Goal: Information Seeking & Learning: Learn about a topic

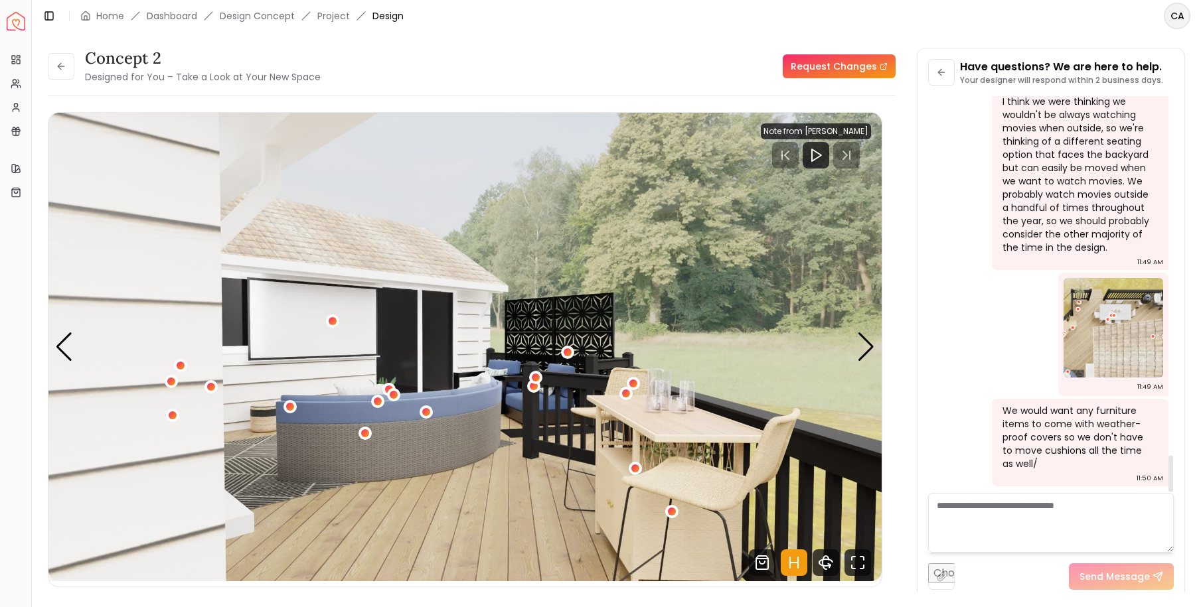
click at [984, 503] on textarea at bounding box center [1051, 523] width 246 height 60
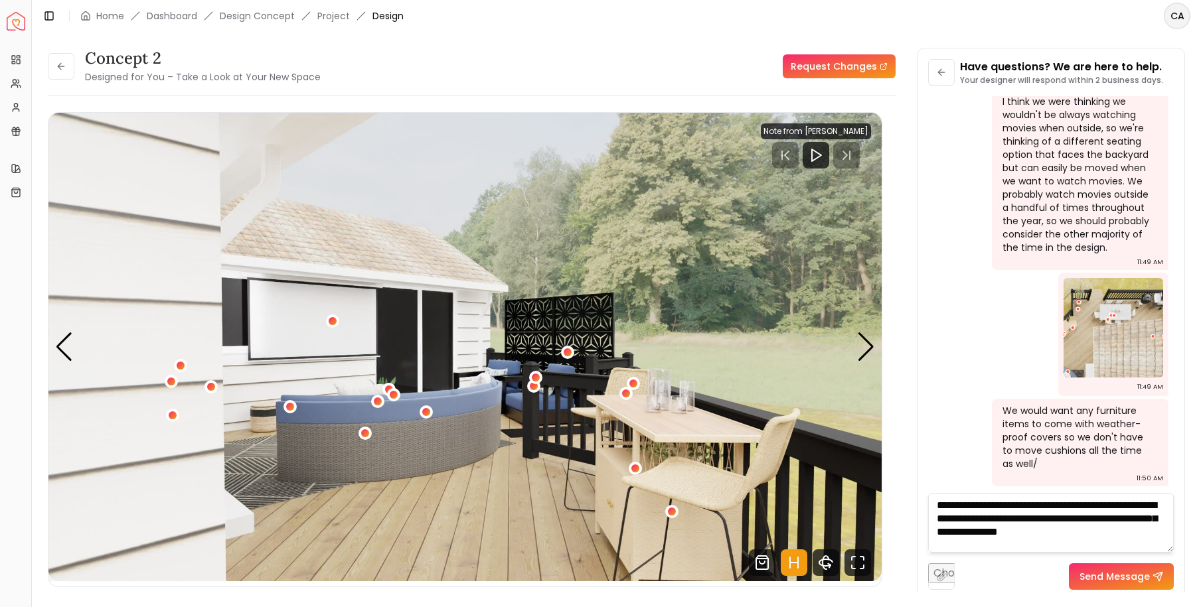
scroll to position [1, 0]
type textarea "**********"
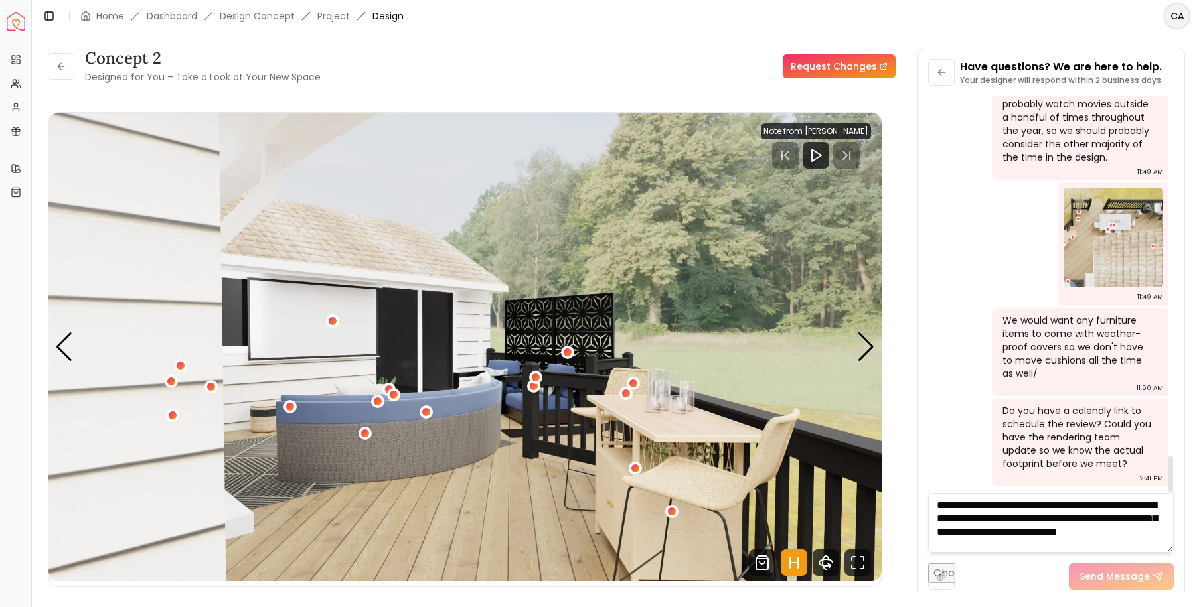
scroll to position [3962, 0]
click at [635, 469] on div "4 / 6" at bounding box center [636, 469] width 10 height 10
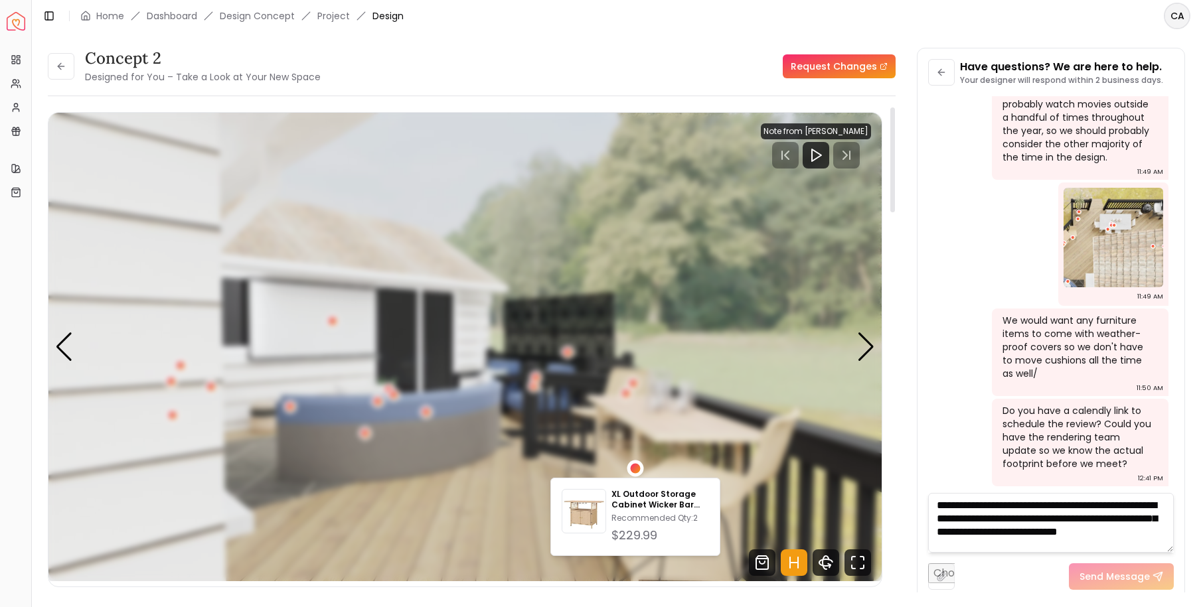
scroll to position [0, 0]
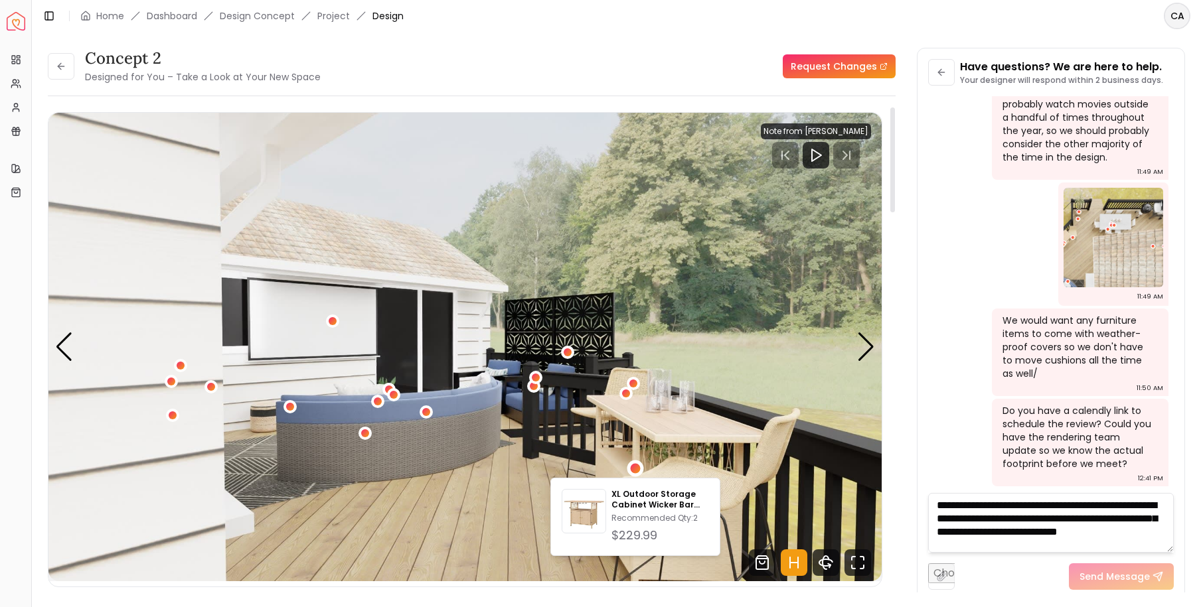
click at [894, 391] on div at bounding box center [892, 354] width 7 height 495
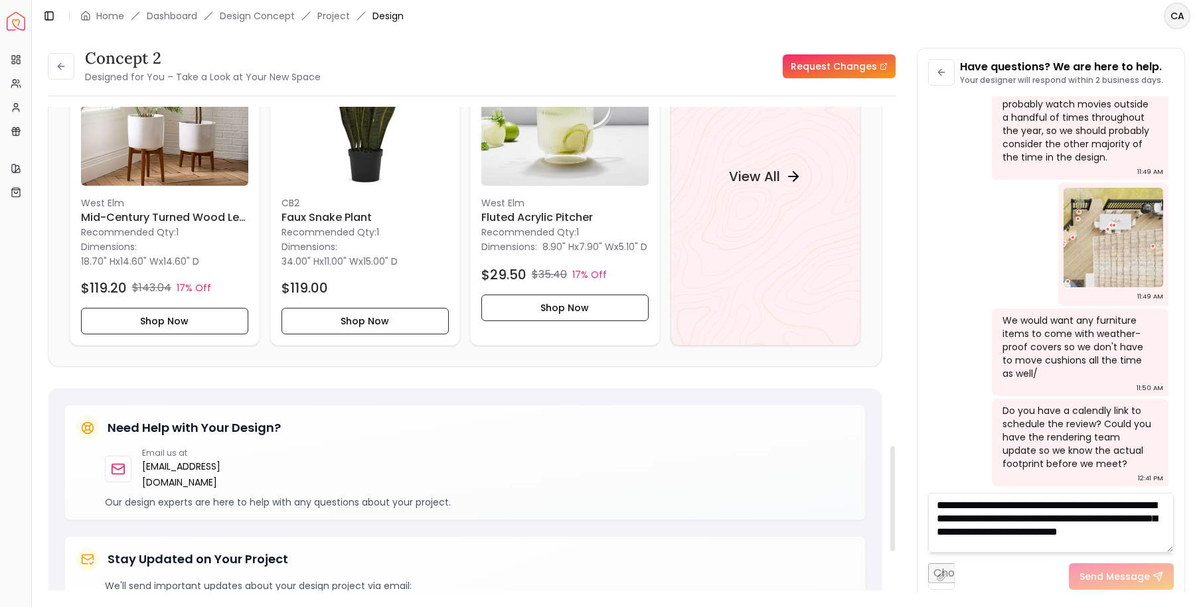
scroll to position [1519, 0]
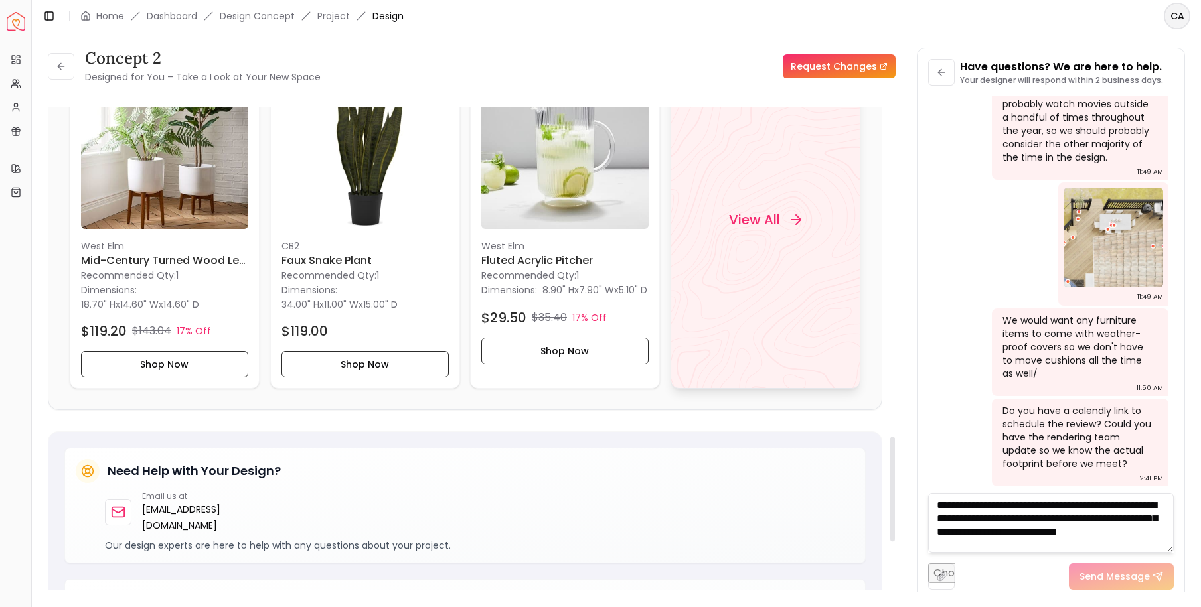
click at [767, 220] on h4 "View All" at bounding box center [754, 219] width 51 height 19
click at [937, 64] on button at bounding box center [941, 72] width 27 height 27
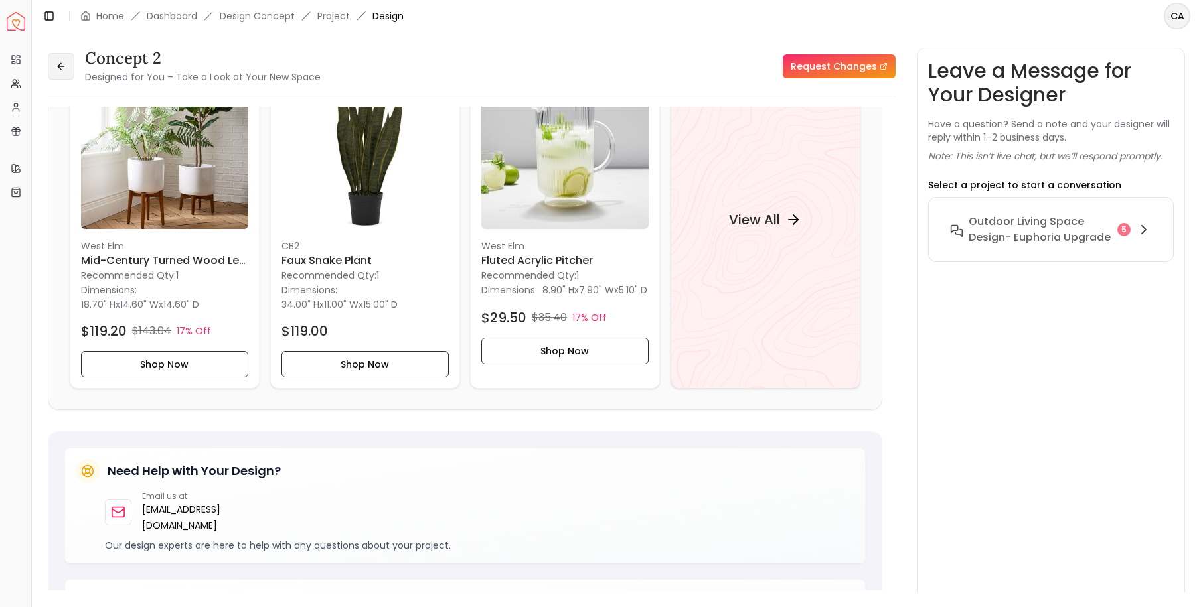
click at [69, 66] on button at bounding box center [61, 66] width 27 height 27
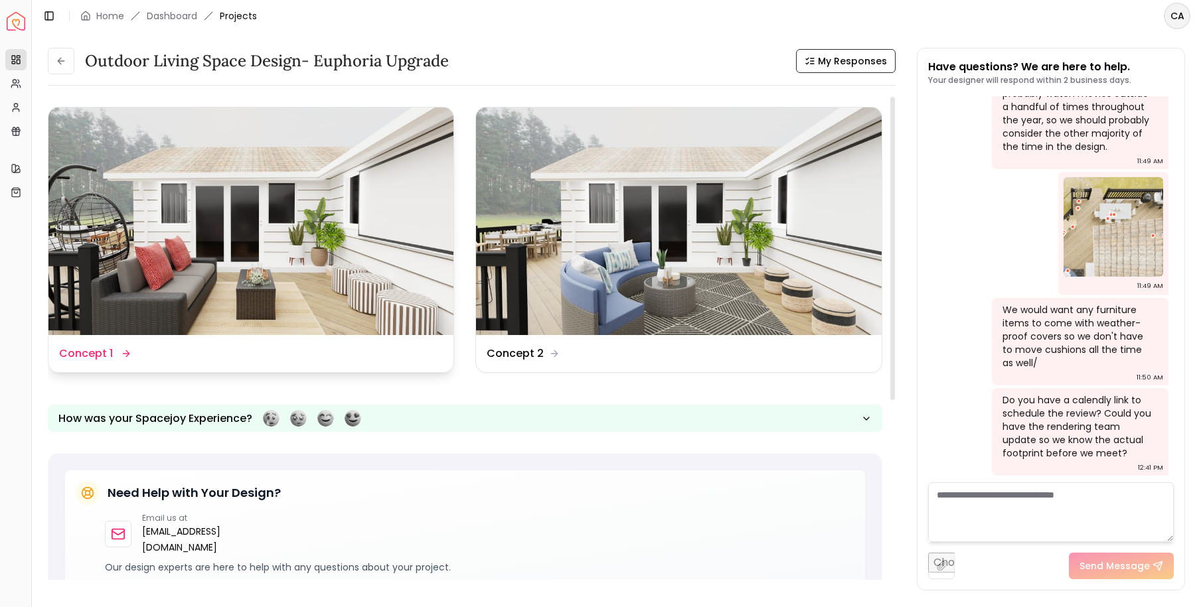
click at [368, 244] on img at bounding box center [250, 222] width 405 height 228
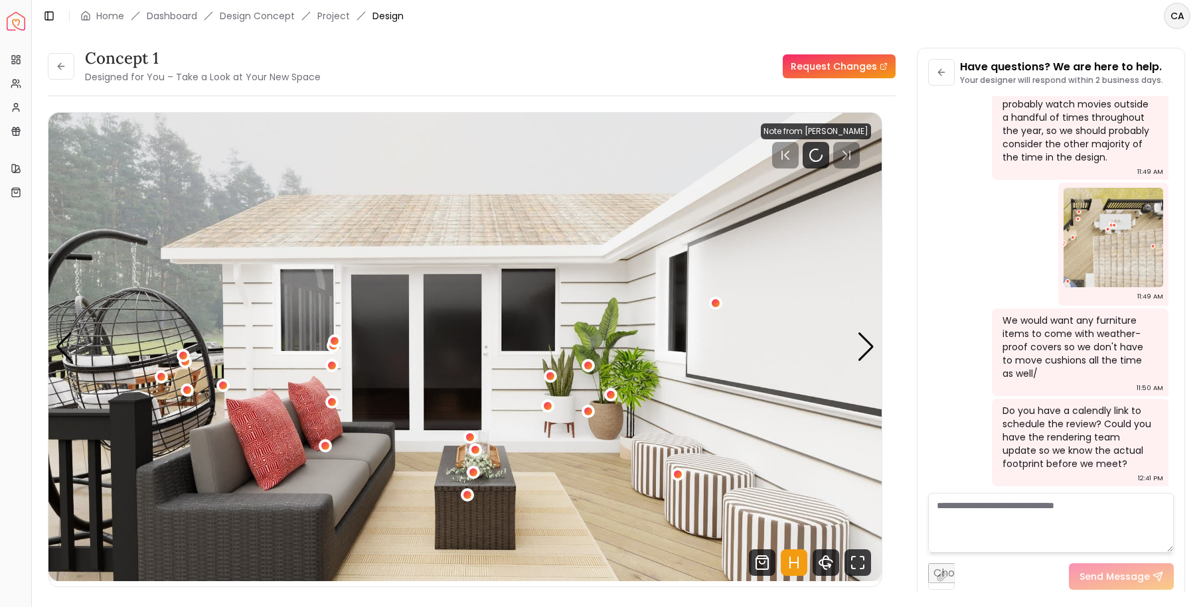
scroll to position [3018, 0]
click at [910, 394] on div "Concept 1 Designed for You – Take a Look at Your New Space Request Changes Conc…" at bounding box center [616, 312] width 1137 height 529
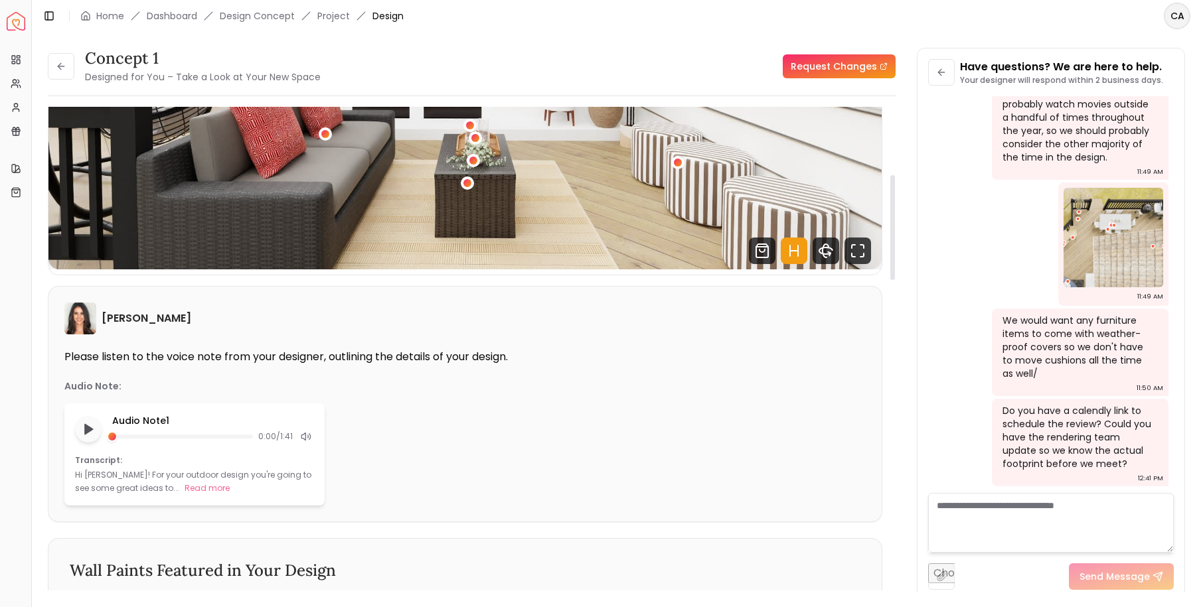
scroll to position [313, 0]
drag, startPoint x: 198, startPoint y: 491, endPoint x: 318, endPoint y: 443, distance: 128.7
click at [198, 491] on button "Read more" at bounding box center [207, 487] width 45 height 13
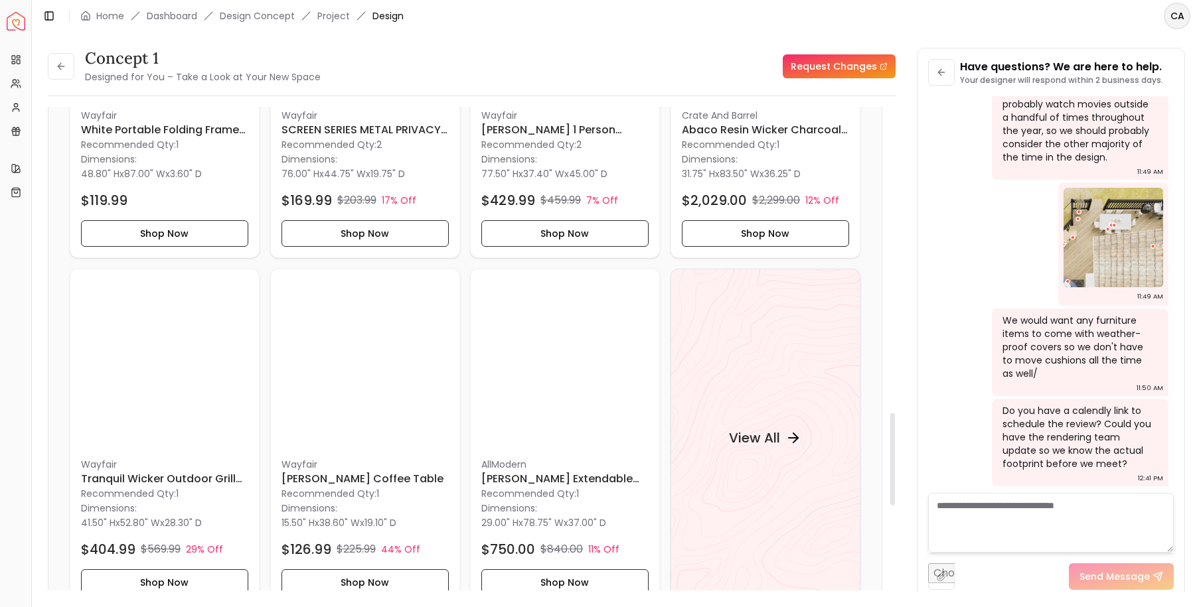
scroll to position [1620, 0]
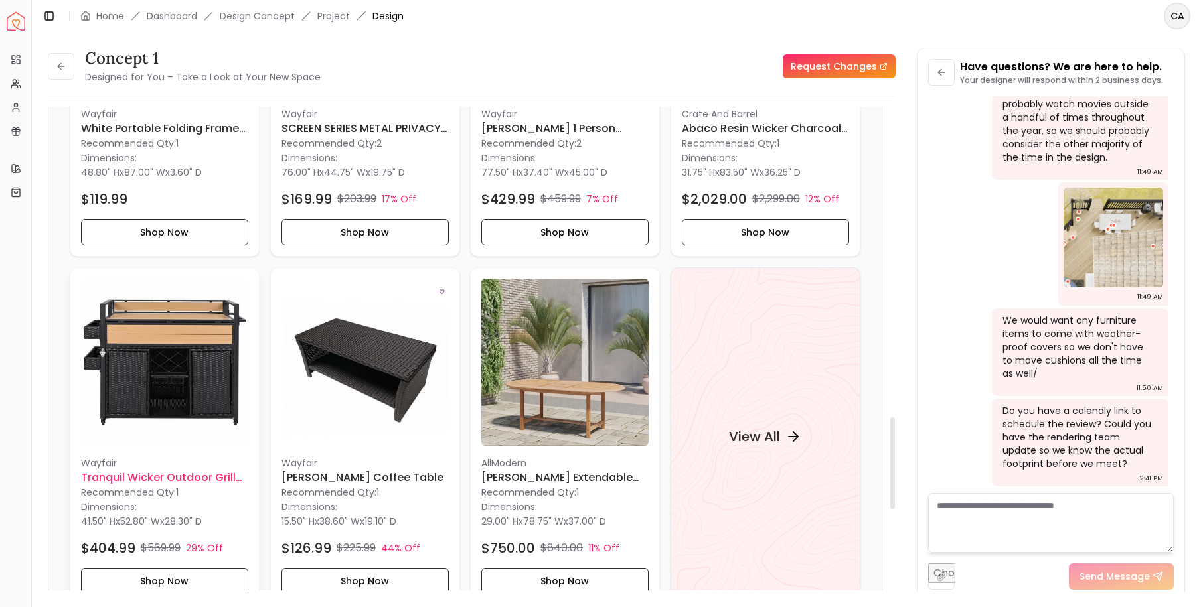
click at [187, 320] on img at bounding box center [164, 362] width 167 height 167
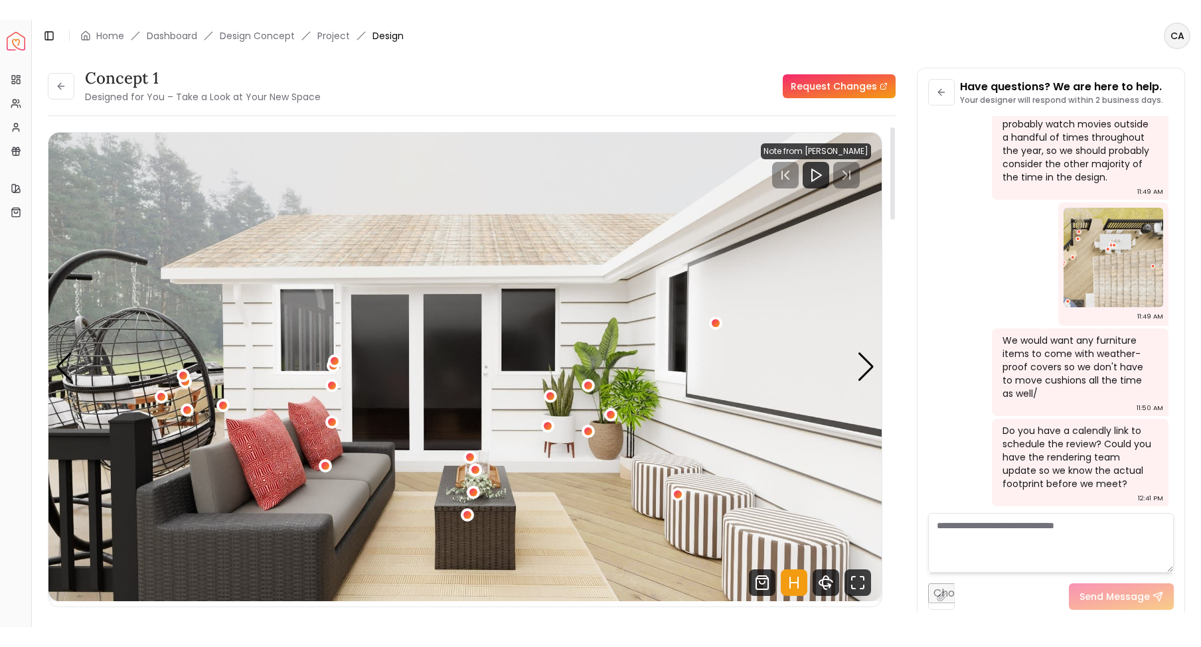
scroll to position [0, 0]
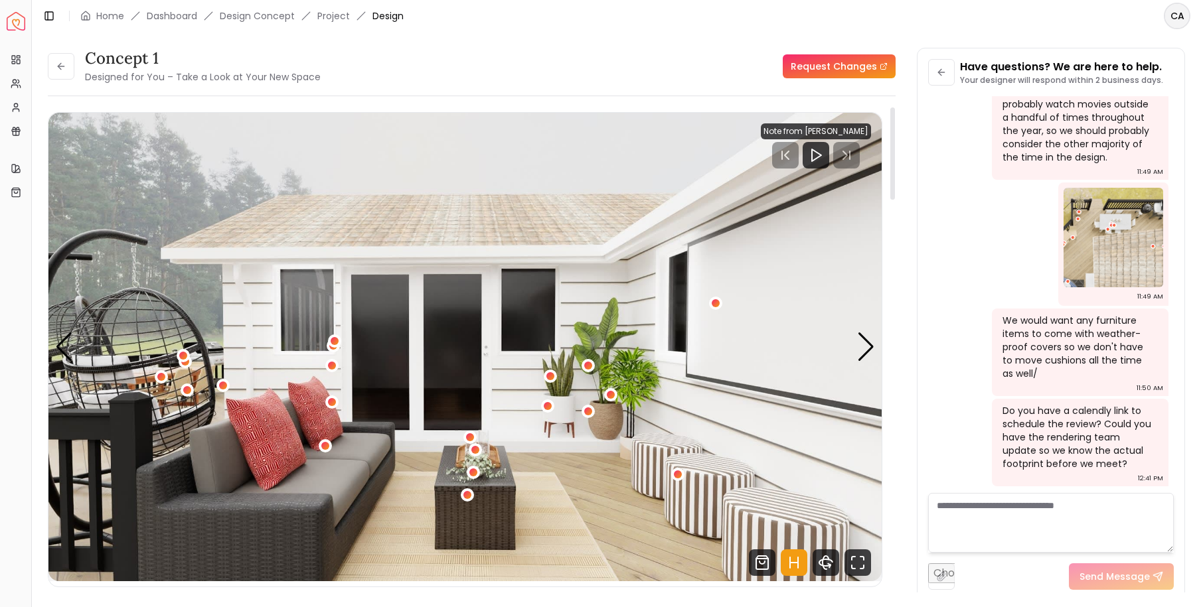
click at [652, 84] on div "Concept 1 Designed for You – Take a Look at Your New Space Request Changes" at bounding box center [472, 66] width 848 height 37
click at [636, 187] on img "1 / 6" at bounding box center [464, 347] width 833 height 469
click at [859, 562] on icon "Fullscreen" at bounding box center [857, 563] width 27 height 27
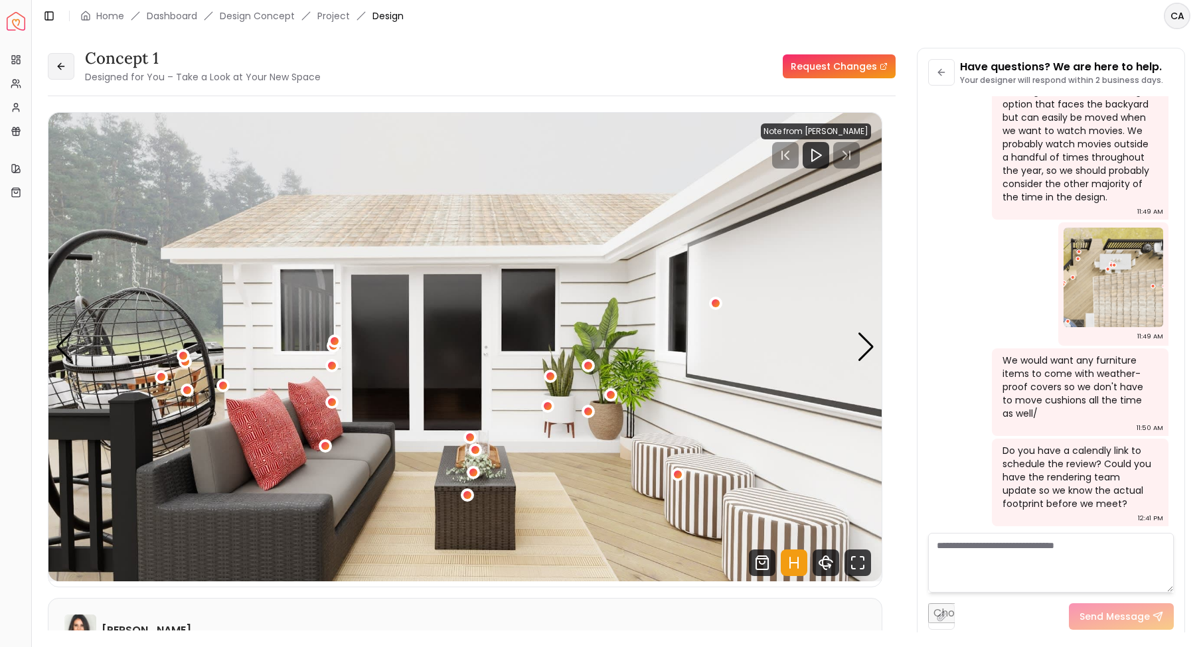
click at [63, 71] on icon at bounding box center [61, 66] width 11 height 11
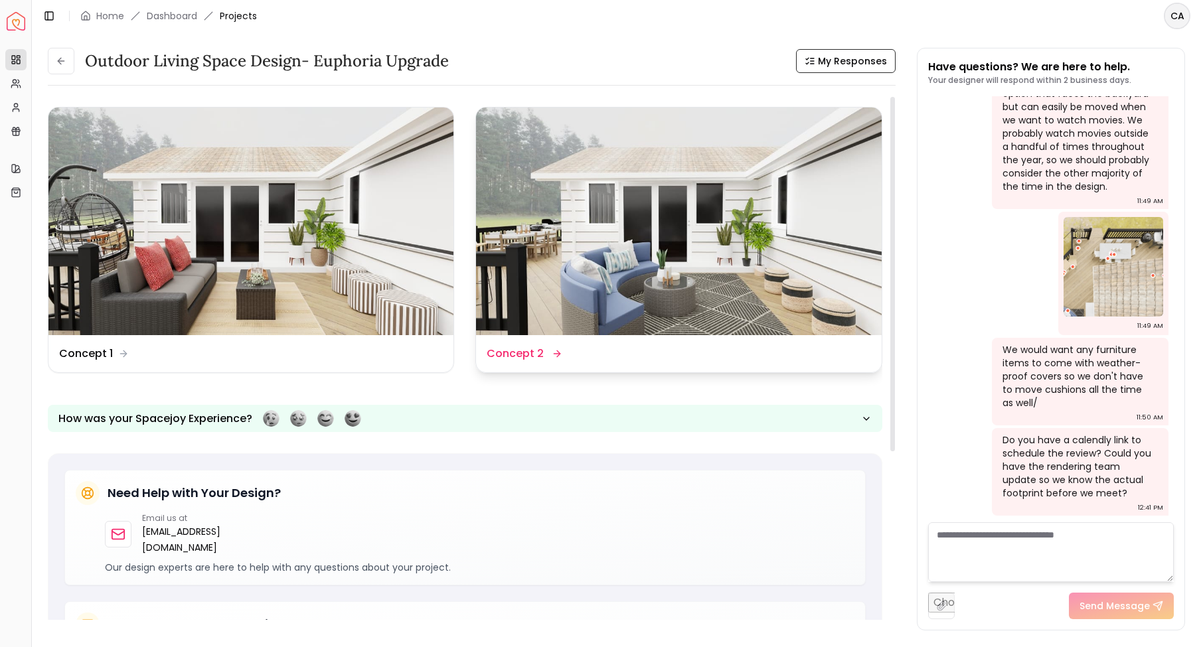
click at [738, 264] on img at bounding box center [678, 222] width 405 height 228
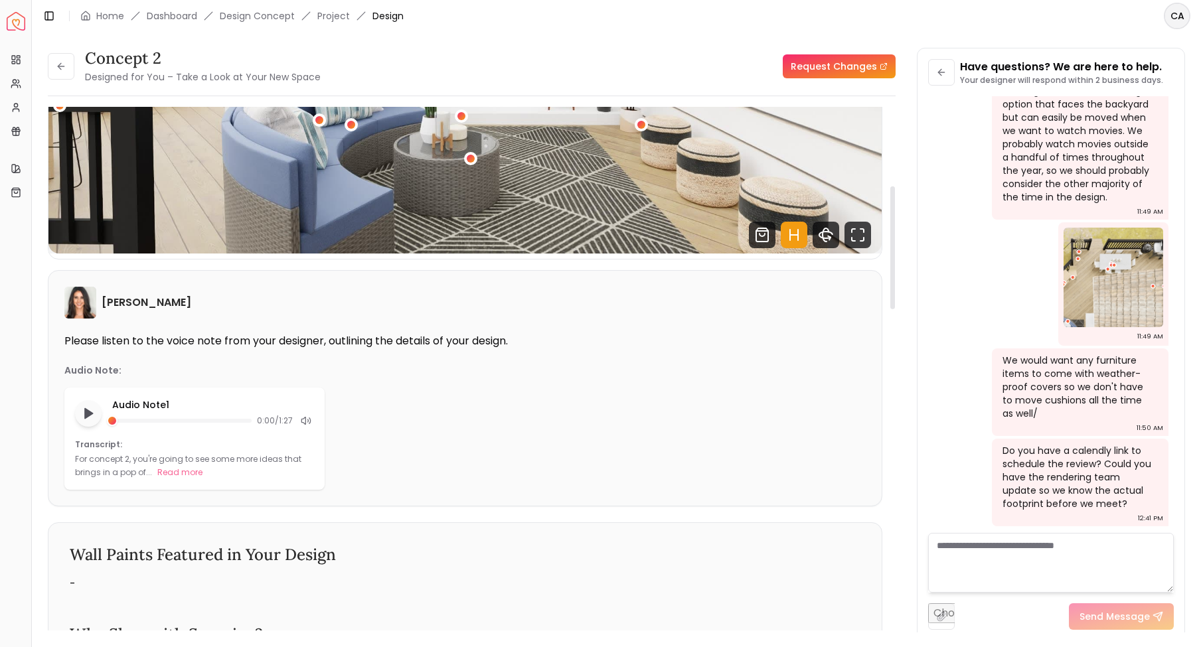
scroll to position [336, 0]
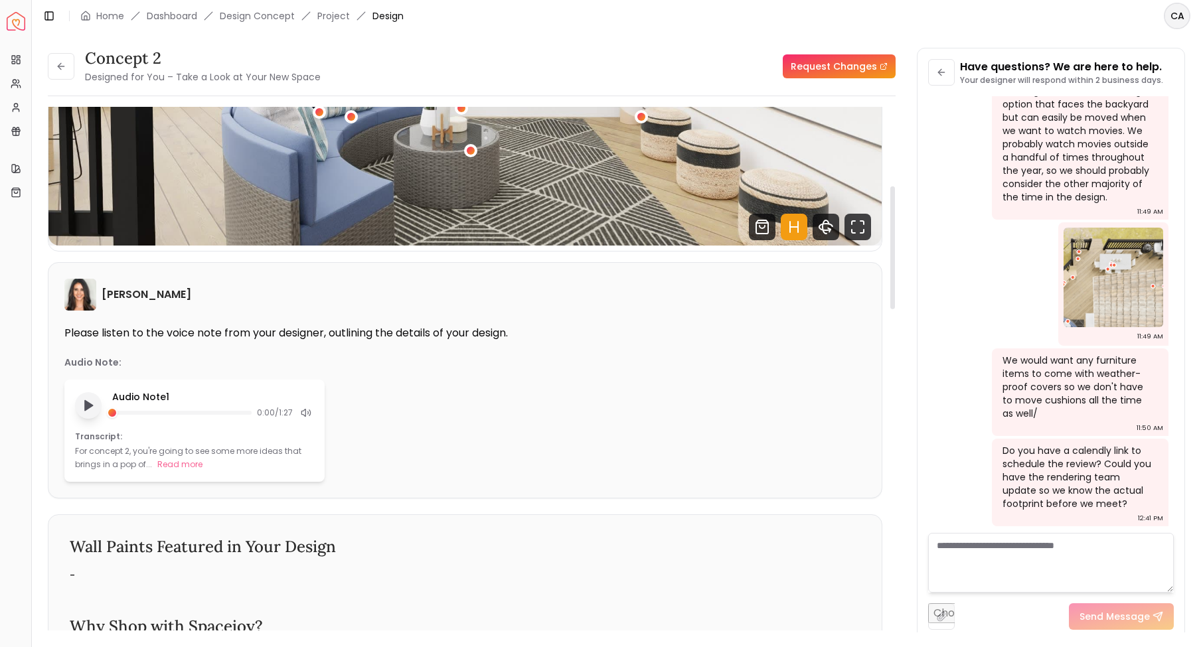
click at [82, 406] on icon "Play audio note" at bounding box center [88, 405] width 13 height 13
click at [88, 404] on rect "Pause audio note" at bounding box center [86, 405] width 3 height 9
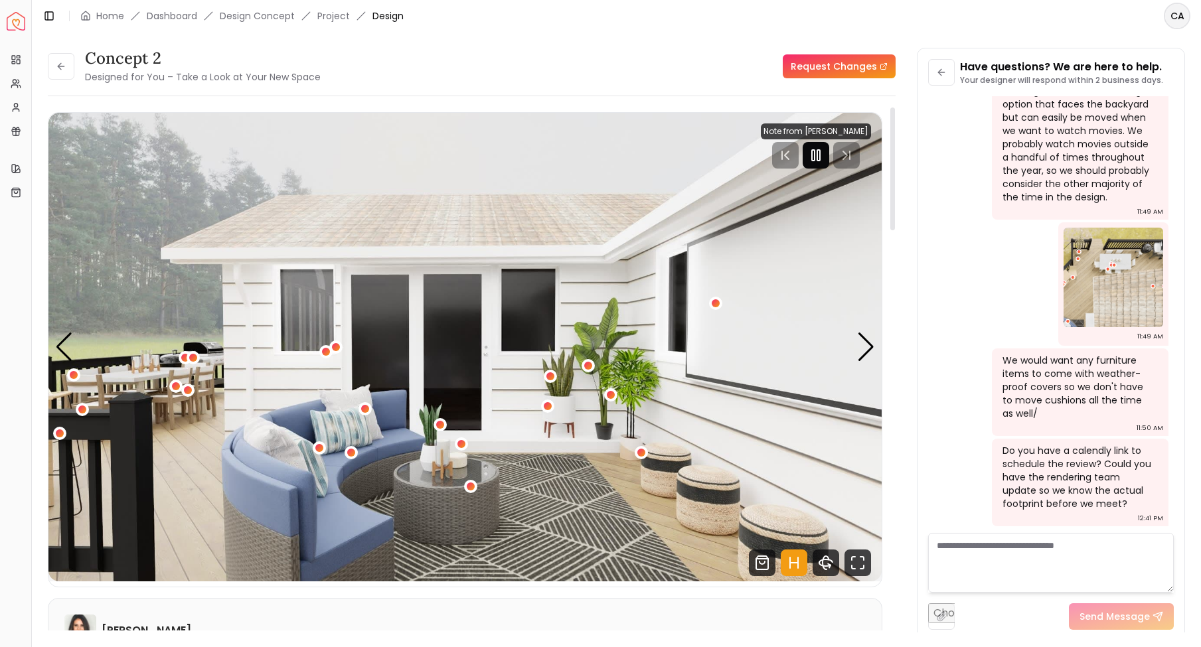
scroll to position [0, 0]
click at [815, 150] on rect "Pause" at bounding box center [813, 155] width 3 height 11
click at [862, 557] on icon "Fullscreen" at bounding box center [861, 558] width 3 height 3
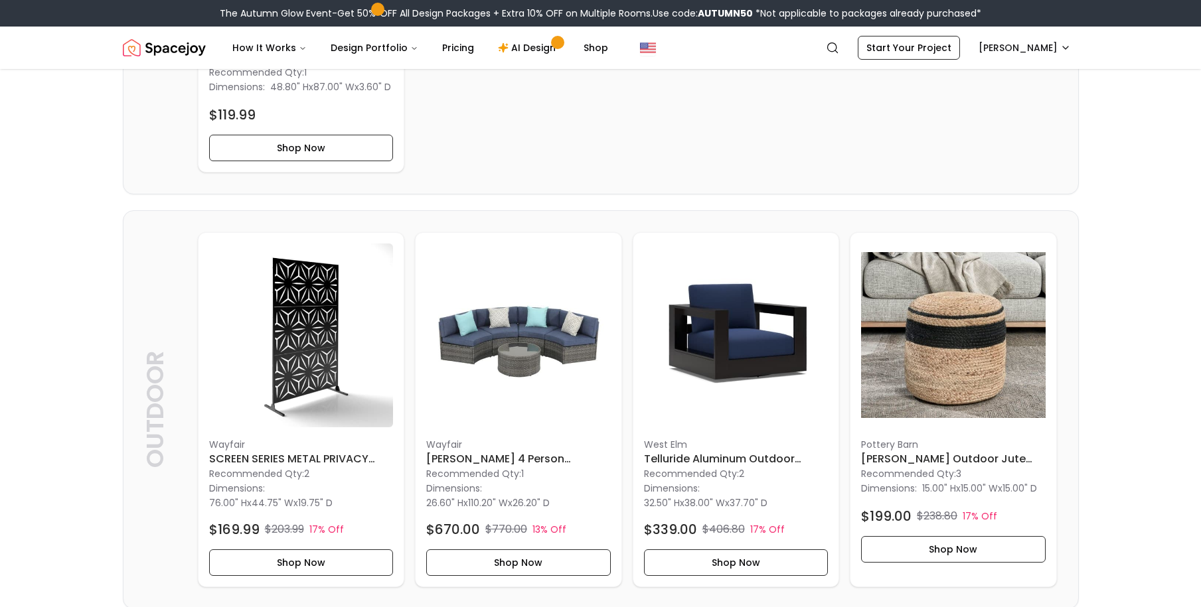
scroll to position [574, 0]
click at [519, 330] on img at bounding box center [518, 335] width 185 height 185
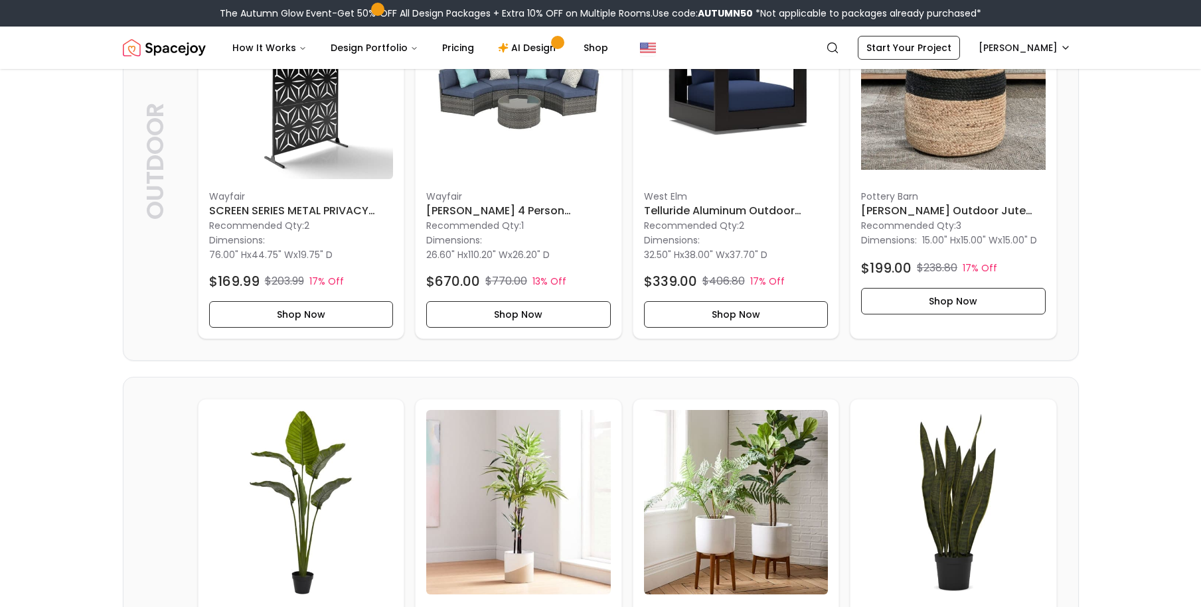
scroll to position [822, 0]
click at [730, 117] on img at bounding box center [736, 87] width 185 height 185
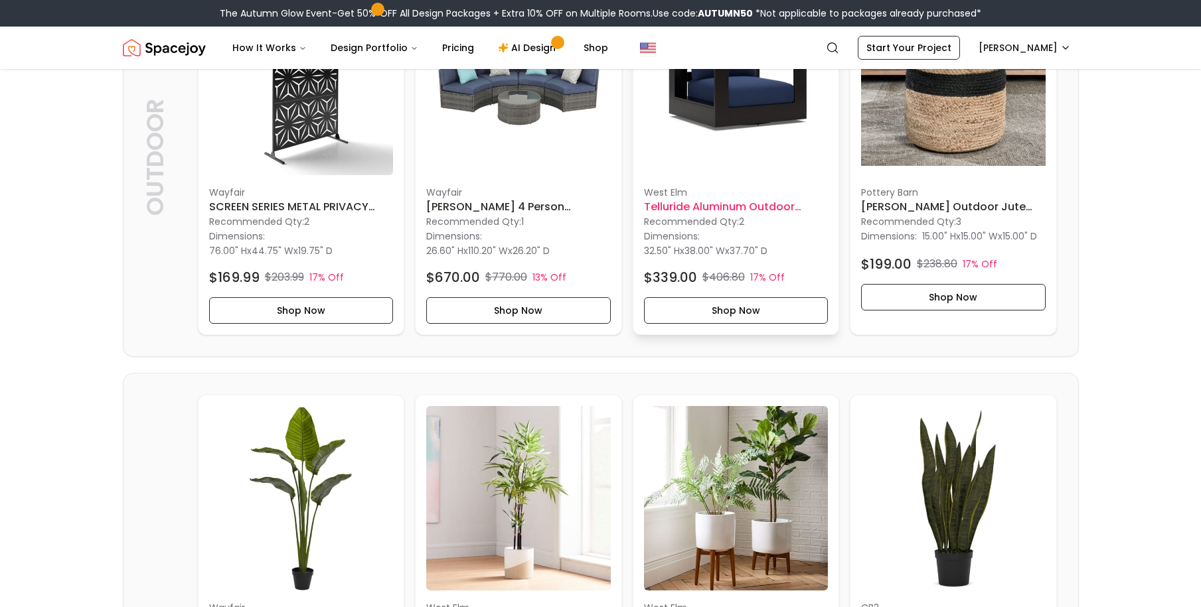
scroll to position [827, 0]
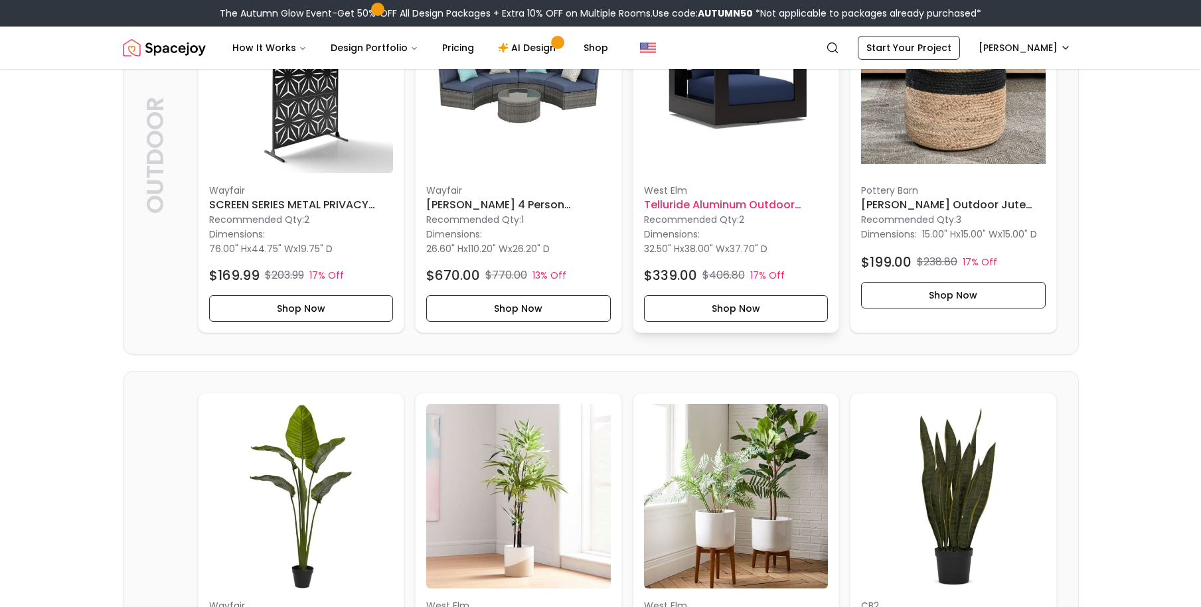
click at [754, 104] on img at bounding box center [736, 81] width 185 height 185
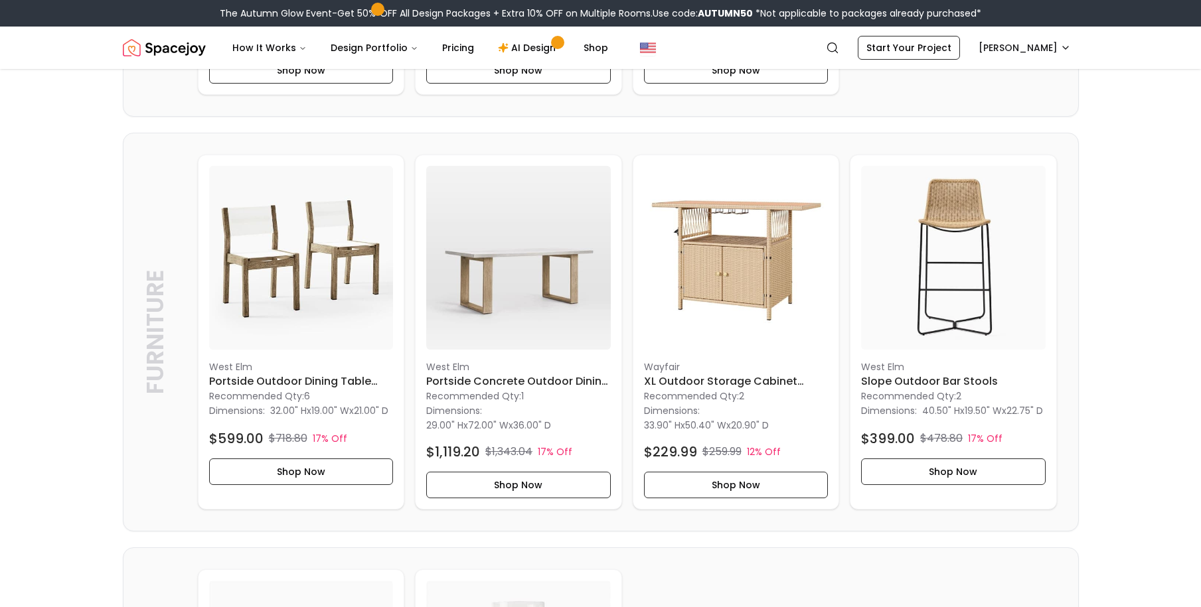
scroll to position [3056, 0]
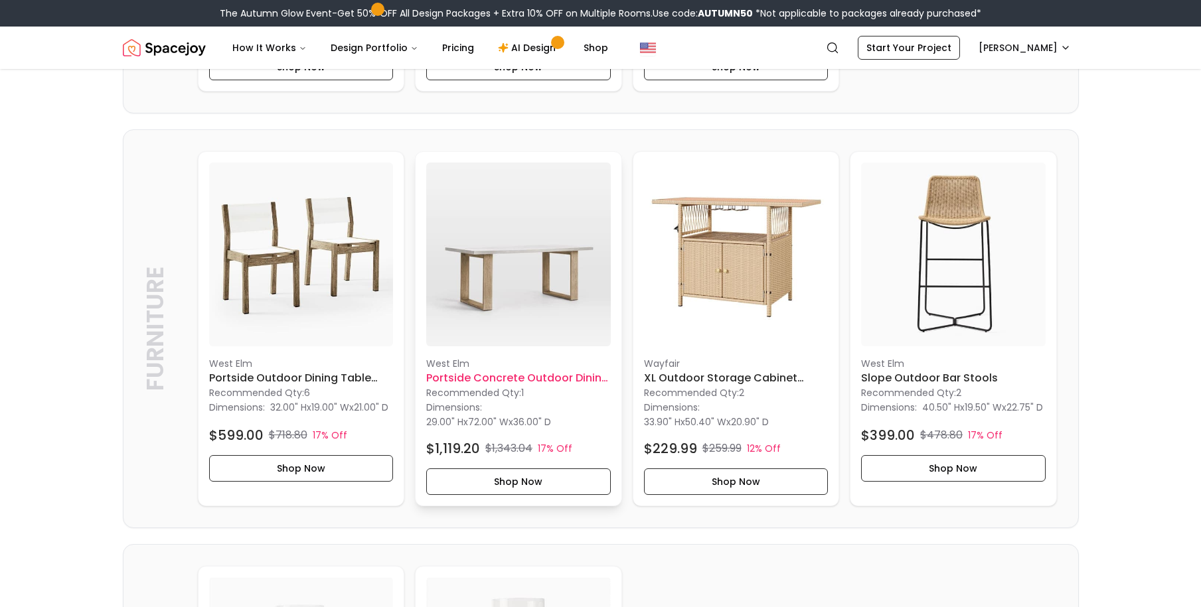
click at [532, 286] on img at bounding box center [518, 255] width 185 height 185
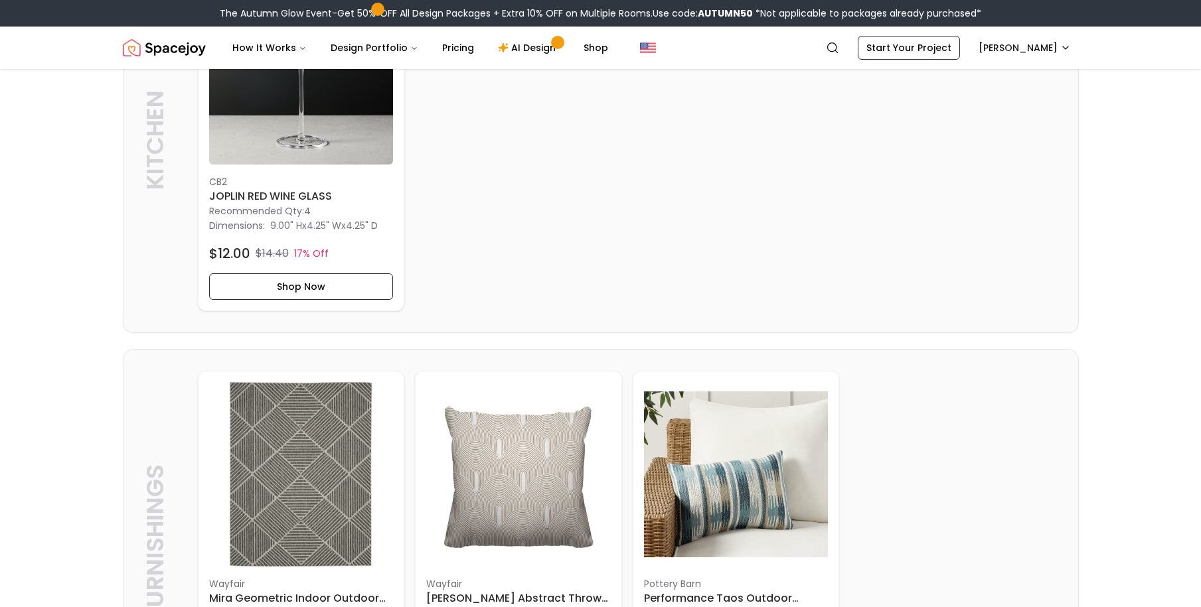
scroll to position [2416, 0]
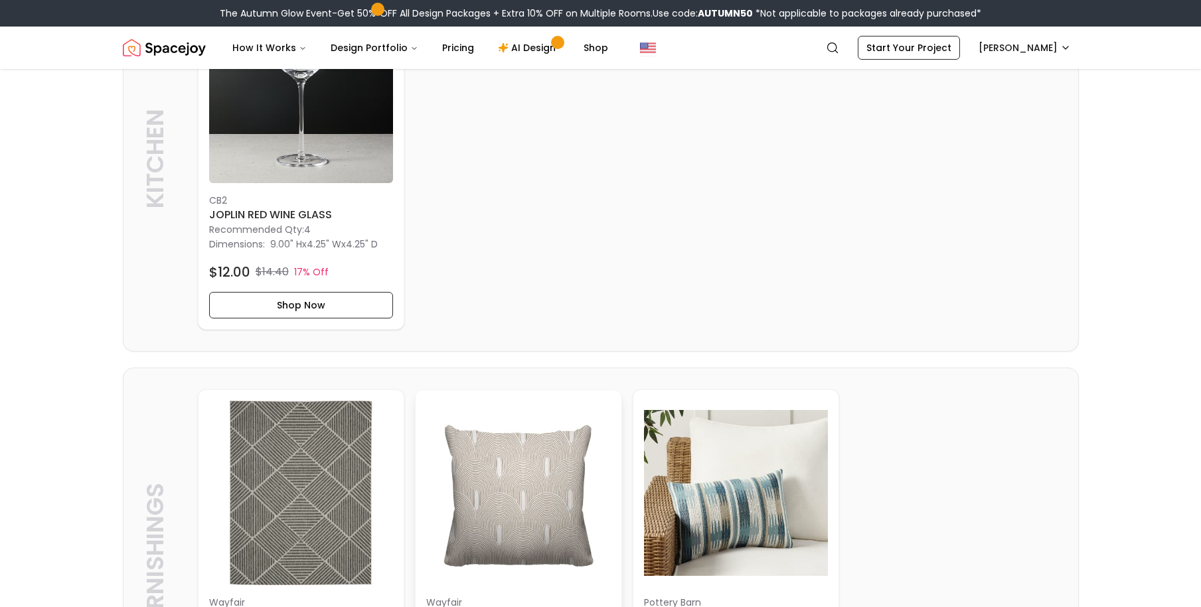
click at [503, 503] on img at bounding box center [518, 493] width 185 height 185
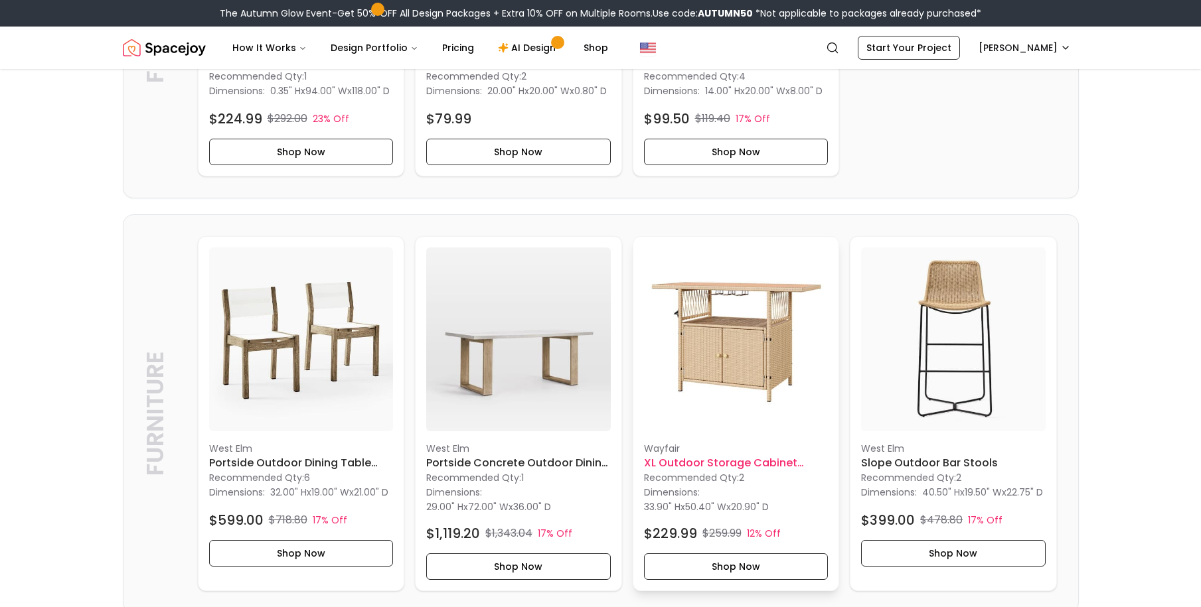
scroll to position [2973, 0]
click at [739, 311] on img at bounding box center [736, 338] width 185 height 185
